Goal: Task Accomplishment & Management: Manage account settings

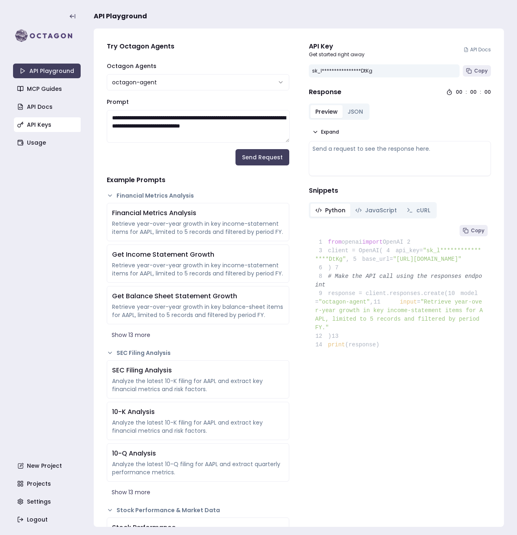
click at [64, 127] on link "API Keys" at bounding box center [48, 124] width 68 height 15
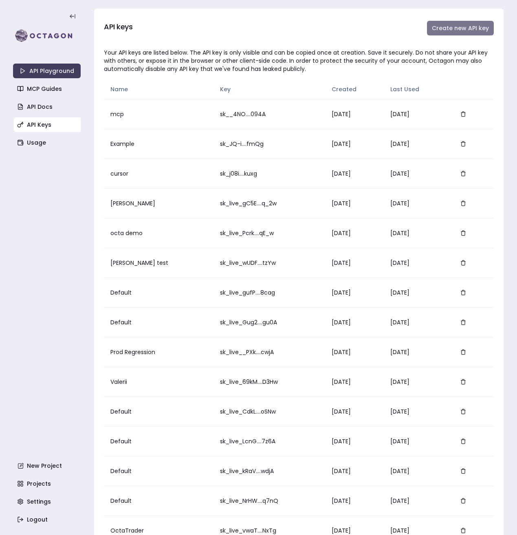
click at [452, 27] on button "Create new API key" at bounding box center [460, 28] width 67 height 15
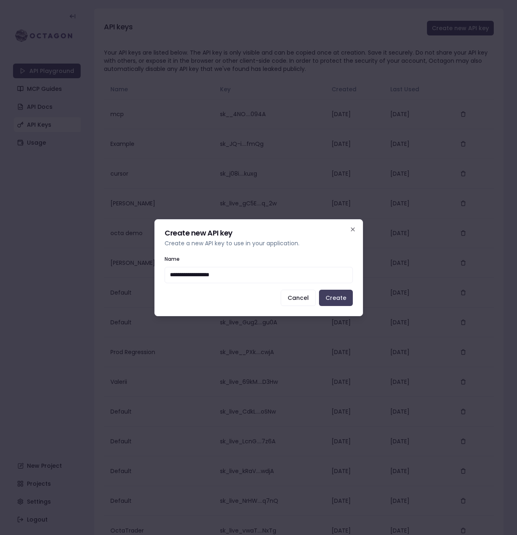
type input "**********"
click at [333, 301] on button "Create" at bounding box center [336, 298] width 34 height 16
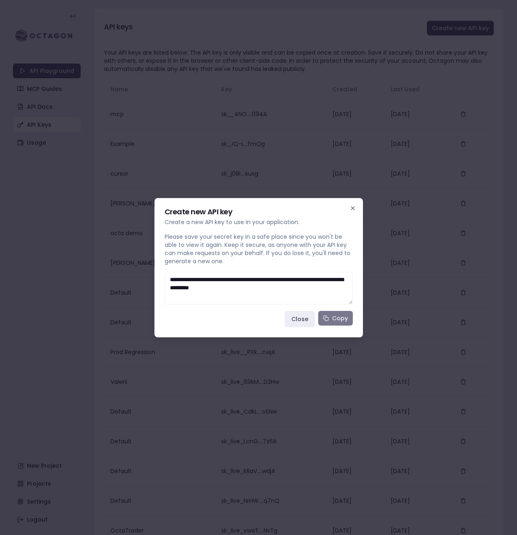
click at [332, 319] on button "Copy" at bounding box center [335, 318] width 35 height 15
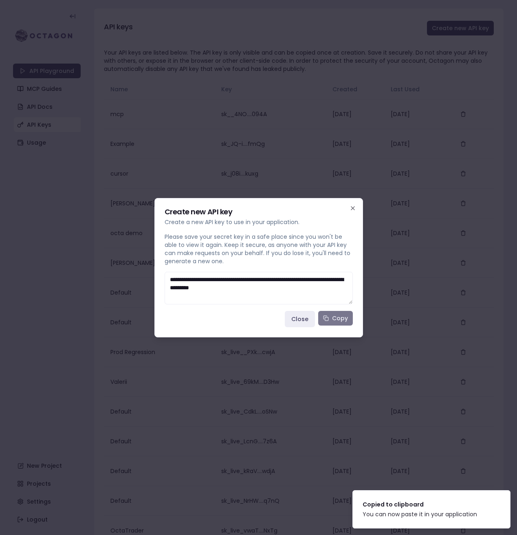
click at [330, 318] on button "Copy" at bounding box center [335, 318] width 35 height 15
click at [333, 324] on button "Copy" at bounding box center [335, 318] width 35 height 15
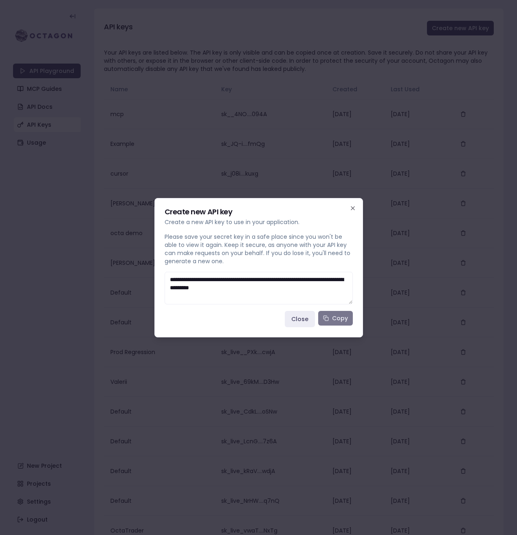
click at [335, 318] on button "Copy" at bounding box center [335, 318] width 35 height 15
